Goal: Information Seeking & Learning: Find specific fact

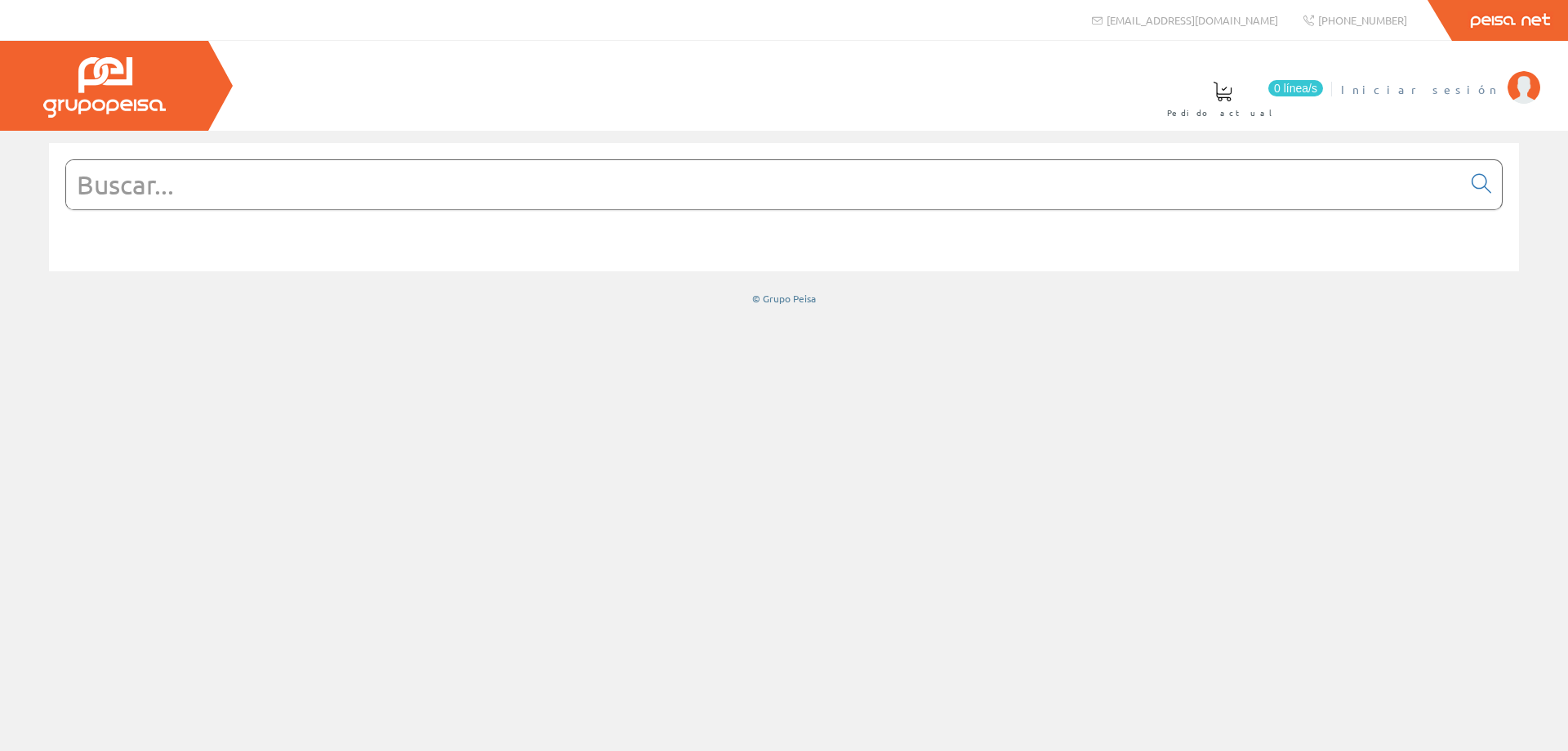
click at [1477, 91] on span "Iniciar sesión" at bounding box center [1420, 89] width 159 height 16
click at [585, 175] on input "text" at bounding box center [764, 184] width 1396 height 49
paste input "54334500"
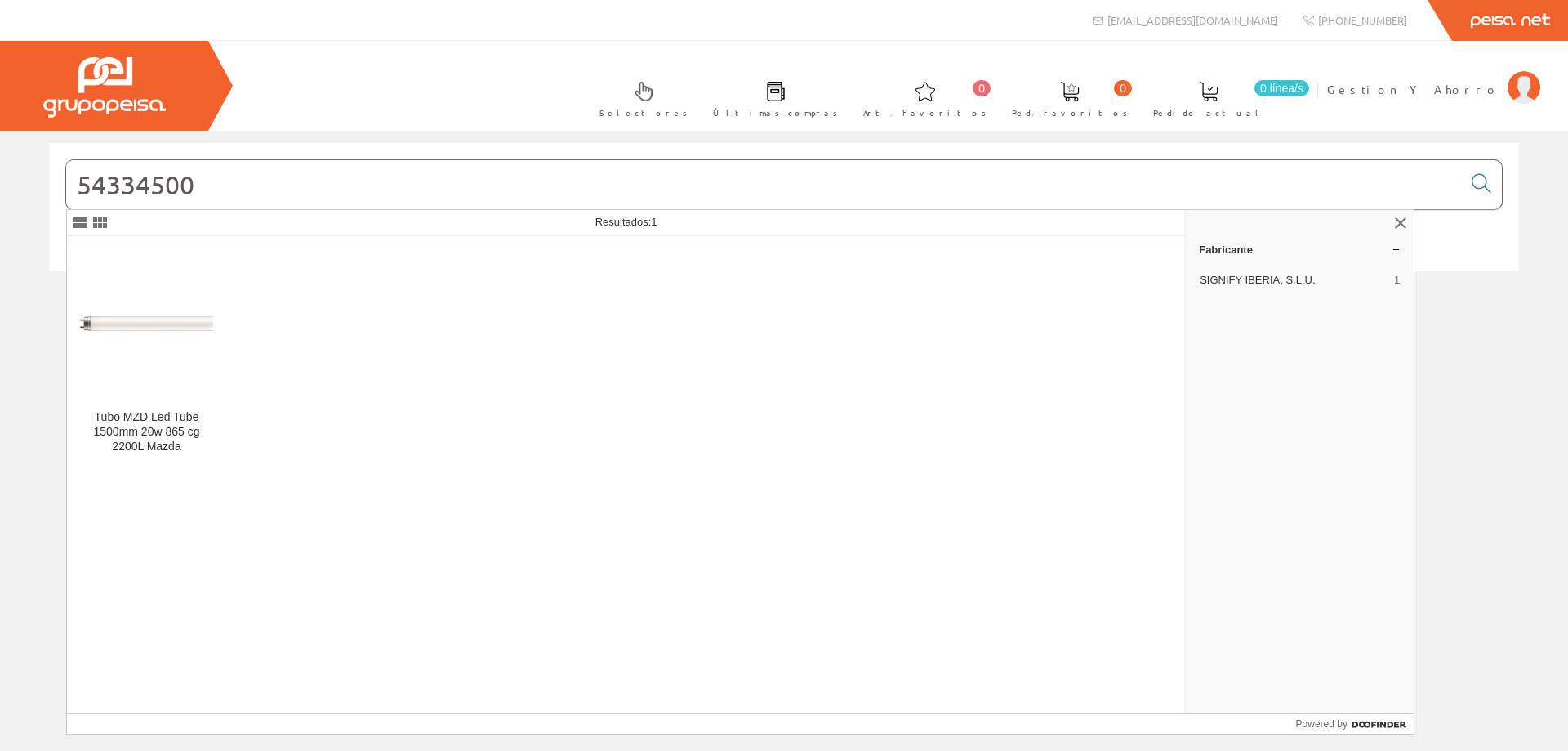
type input "54334500"
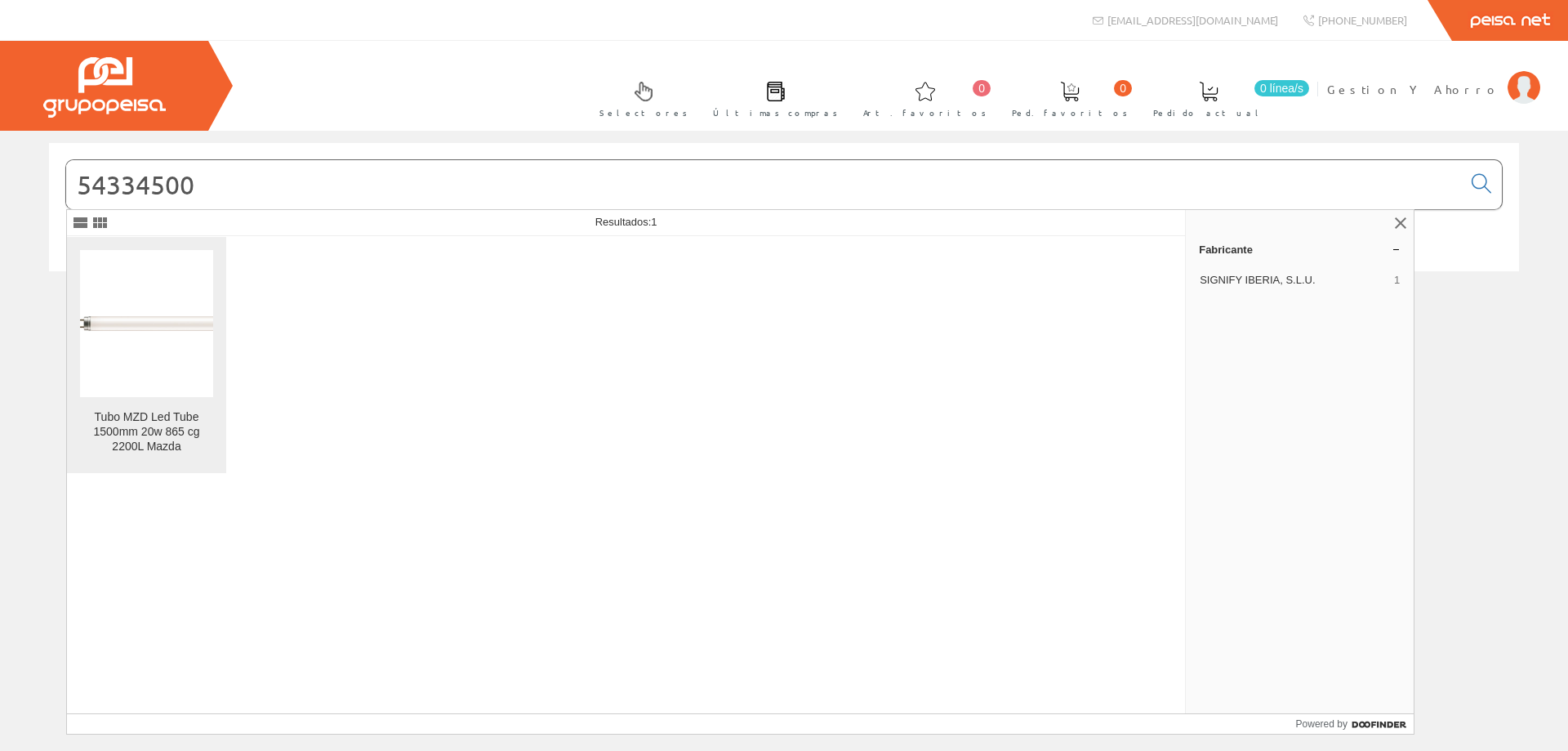
click at [142, 320] on img at bounding box center [147, 323] width 133 height 14
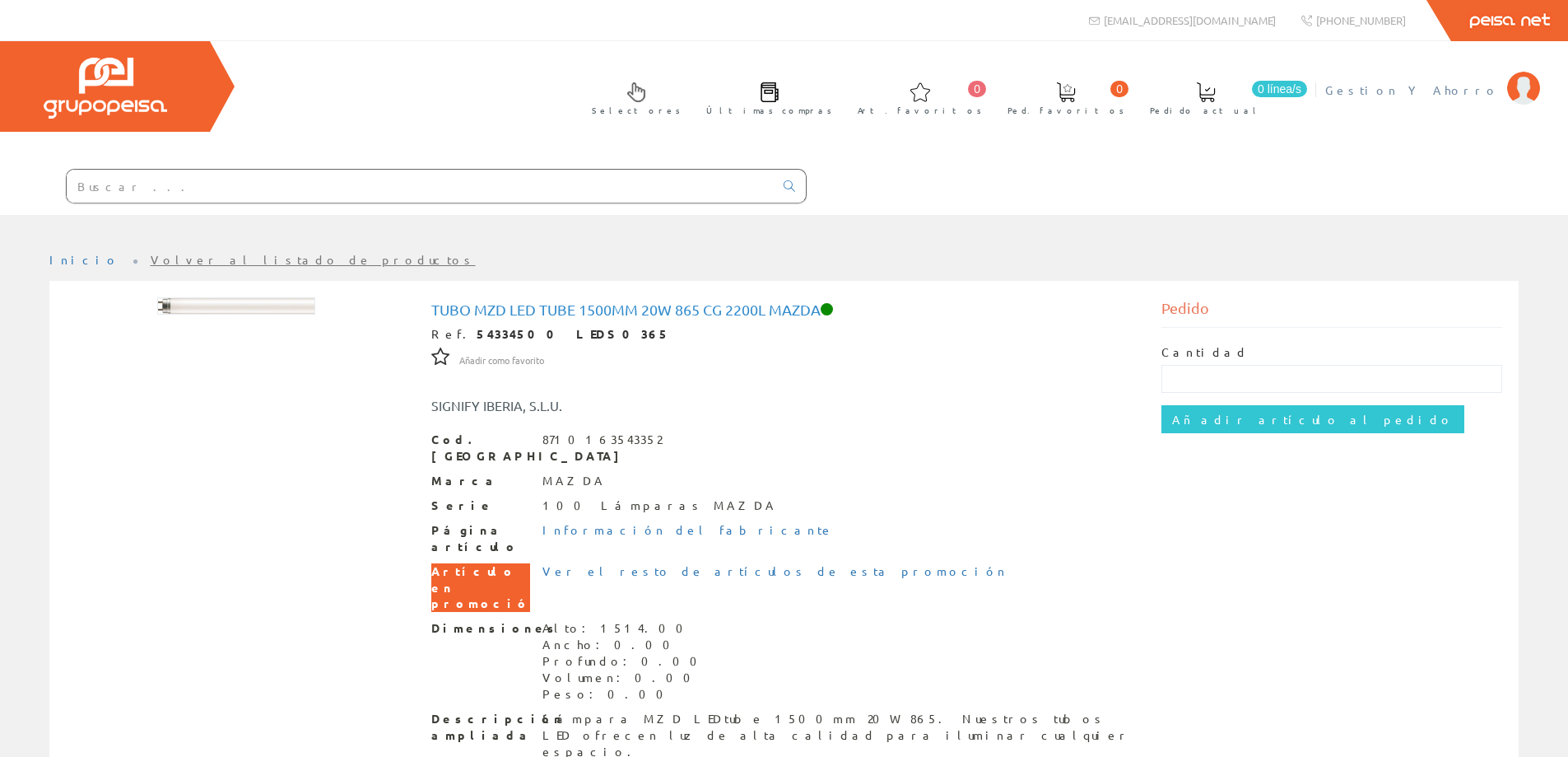
click at [1433, 91] on span "Gestion Y Ahorro" at bounding box center [1412, 89] width 173 height 16
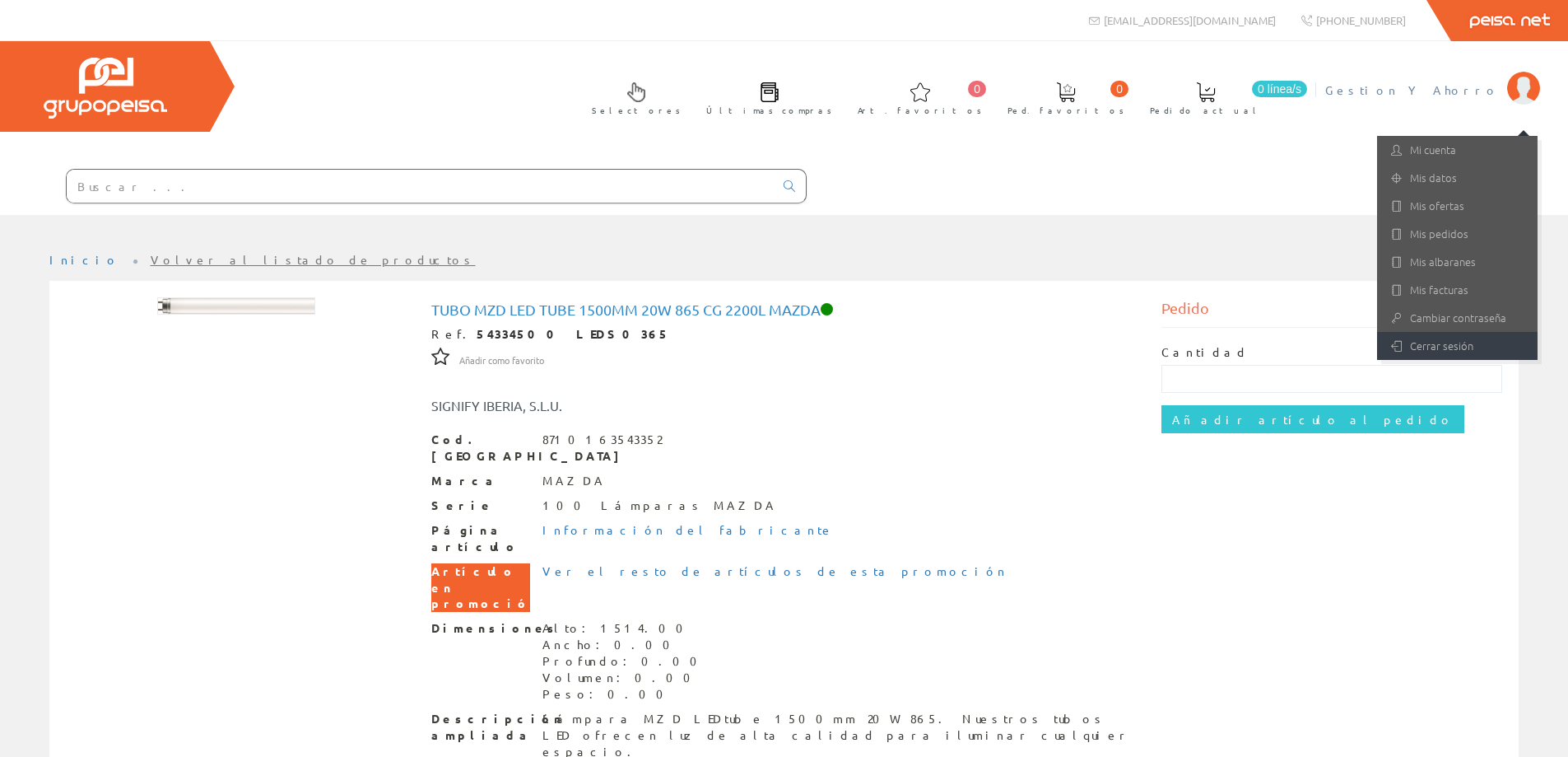
click at [1435, 346] on link "Cerrar sesión" at bounding box center [1456, 345] width 161 height 28
